Goal: Task Accomplishment & Management: Complete application form

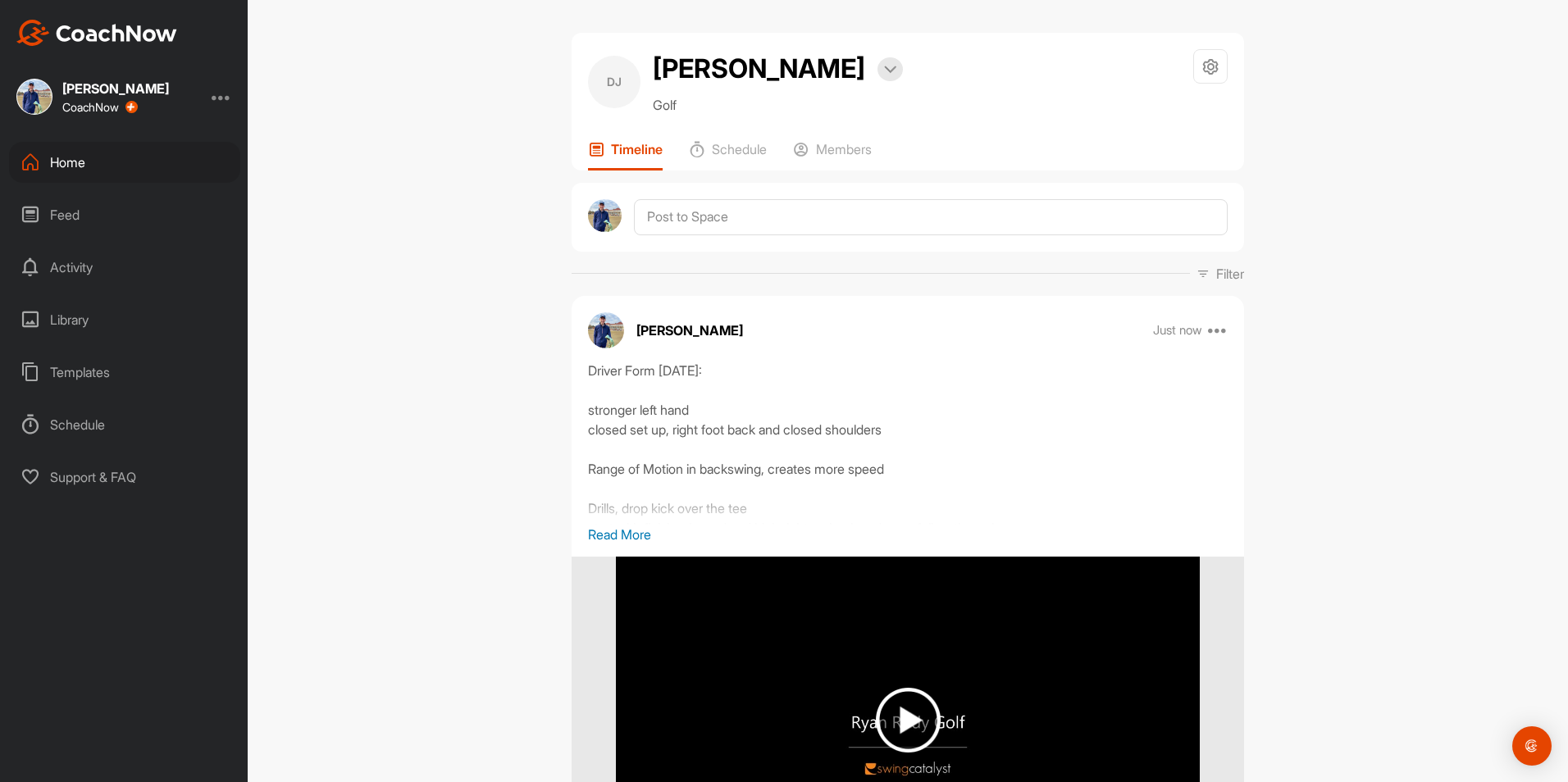
click at [89, 157] on div "Home" at bounding box center [125, 163] width 231 height 41
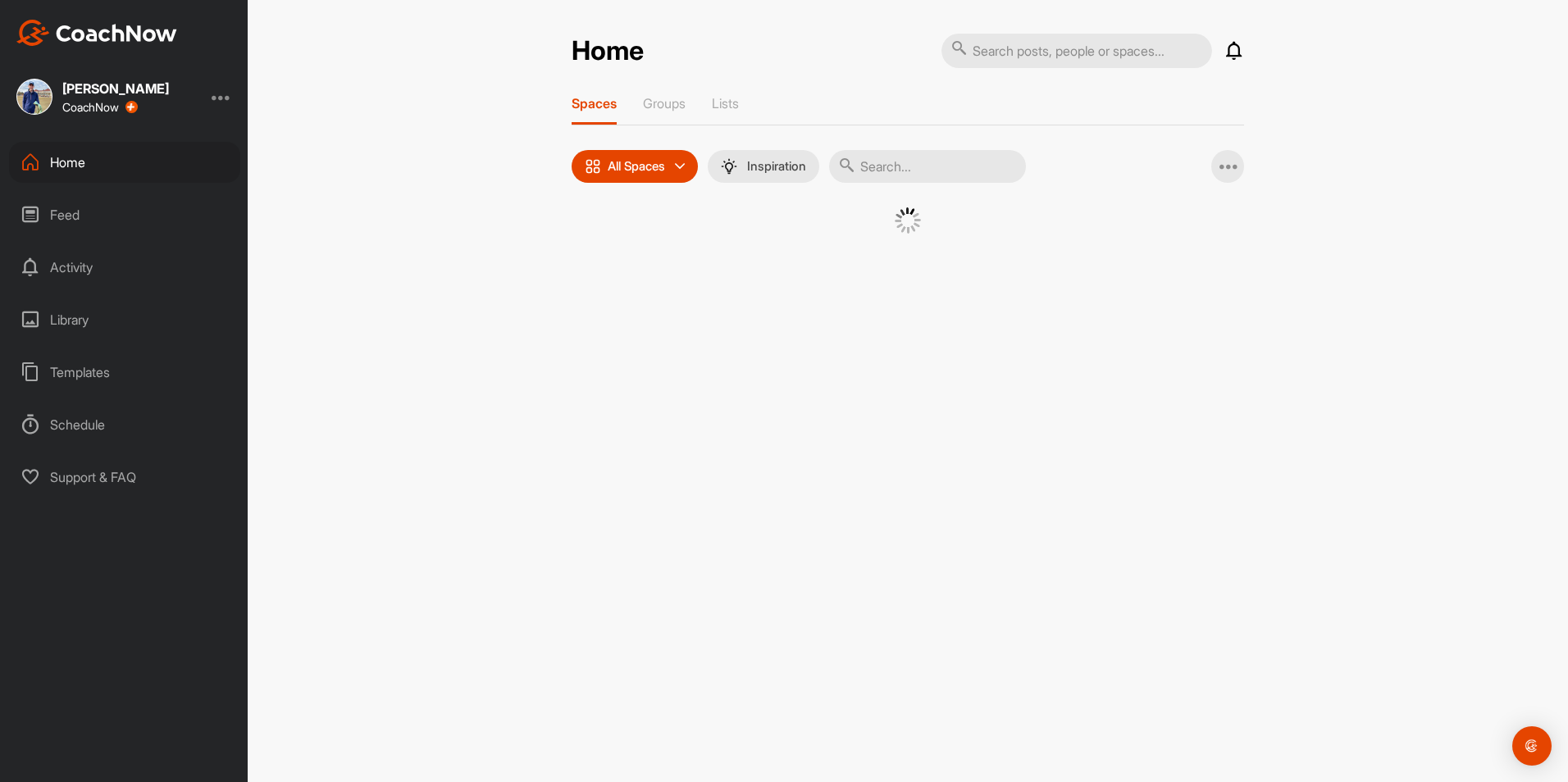
click at [932, 151] on input "text" at bounding box center [928, 166] width 197 height 33
click at [927, 166] on input "text" at bounding box center [928, 166] width 197 height 33
click at [927, 165] on input "text" at bounding box center [928, 166] width 197 height 33
click at [121, 164] on div "Home" at bounding box center [125, 163] width 231 height 41
click at [931, 157] on input "text" at bounding box center [928, 166] width 197 height 33
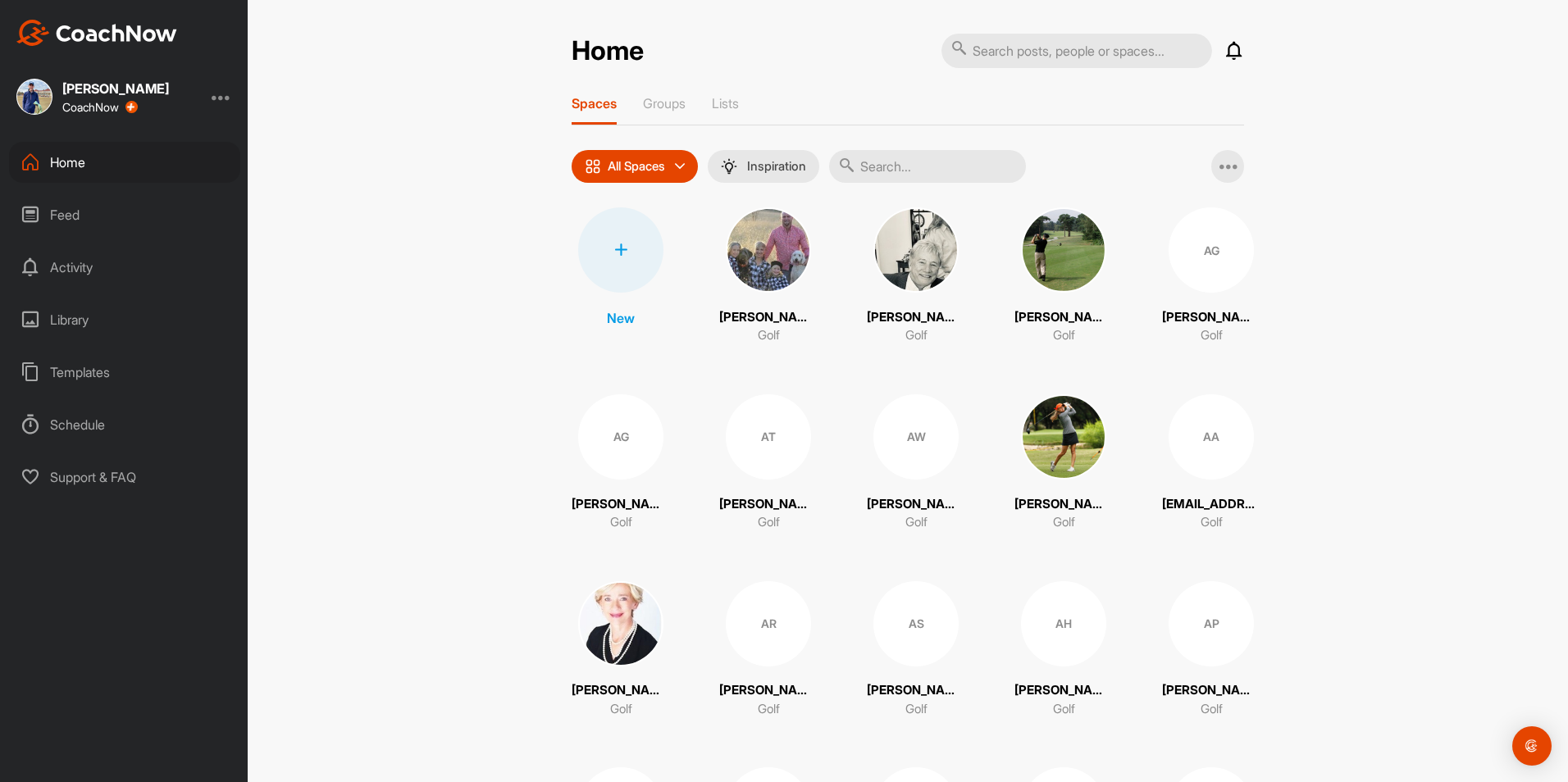
click at [50, 163] on div "Home" at bounding box center [125, 163] width 231 height 41
click at [54, 163] on div "Home" at bounding box center [125, 163] width 231 height 41
click at [951, 169] on input "text" at bounding box center [928, 166] width 197 height 33
click at [603, 235] on div at bounding box center [621, 250] width 86 height 86
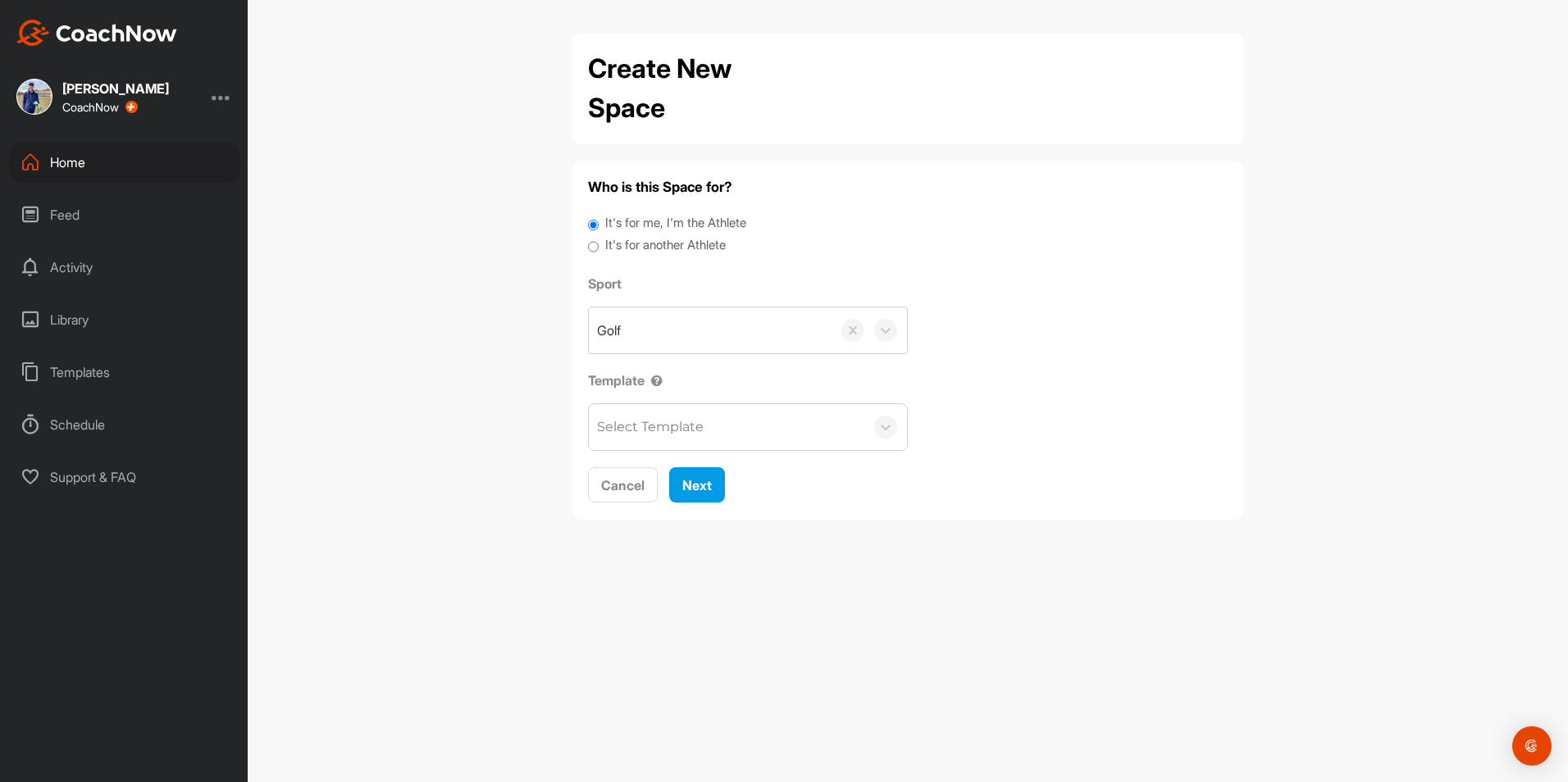
click at [654, 246] on label "It's for another Athlete" at bounding box center [665, 246] width 121 height 19
click at [599, 246] on input "It's for another Athlete" at bounding box center [593, 247] width 10 height 22
radio input "true"
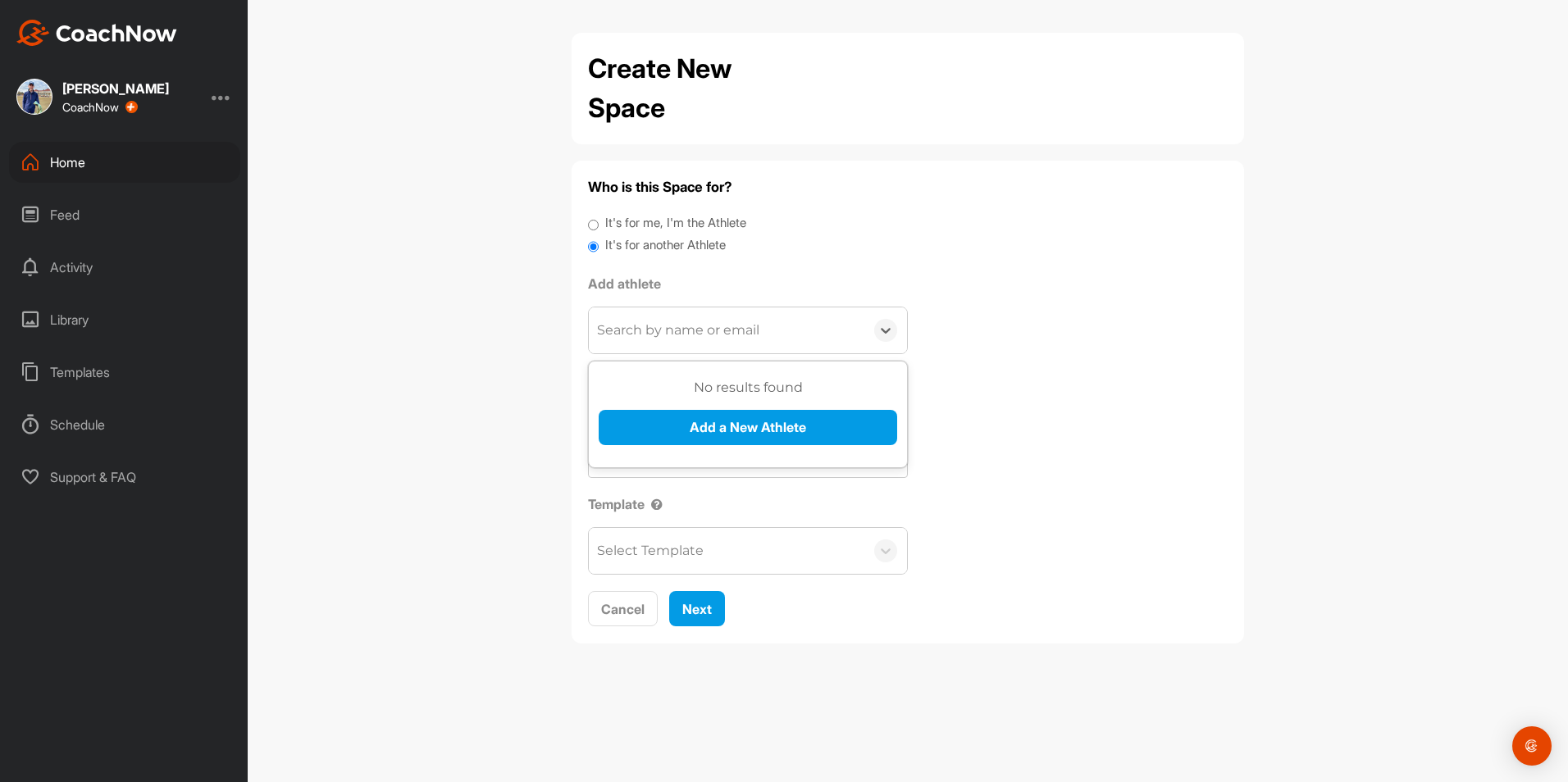
click at [708, 347] on div "Search by name or email" at bounding box center [727, 330] width 276 height 46
click at [751, 418] on button "Add a New Athlete" at bounding box center [748, 427] width 299 height 35
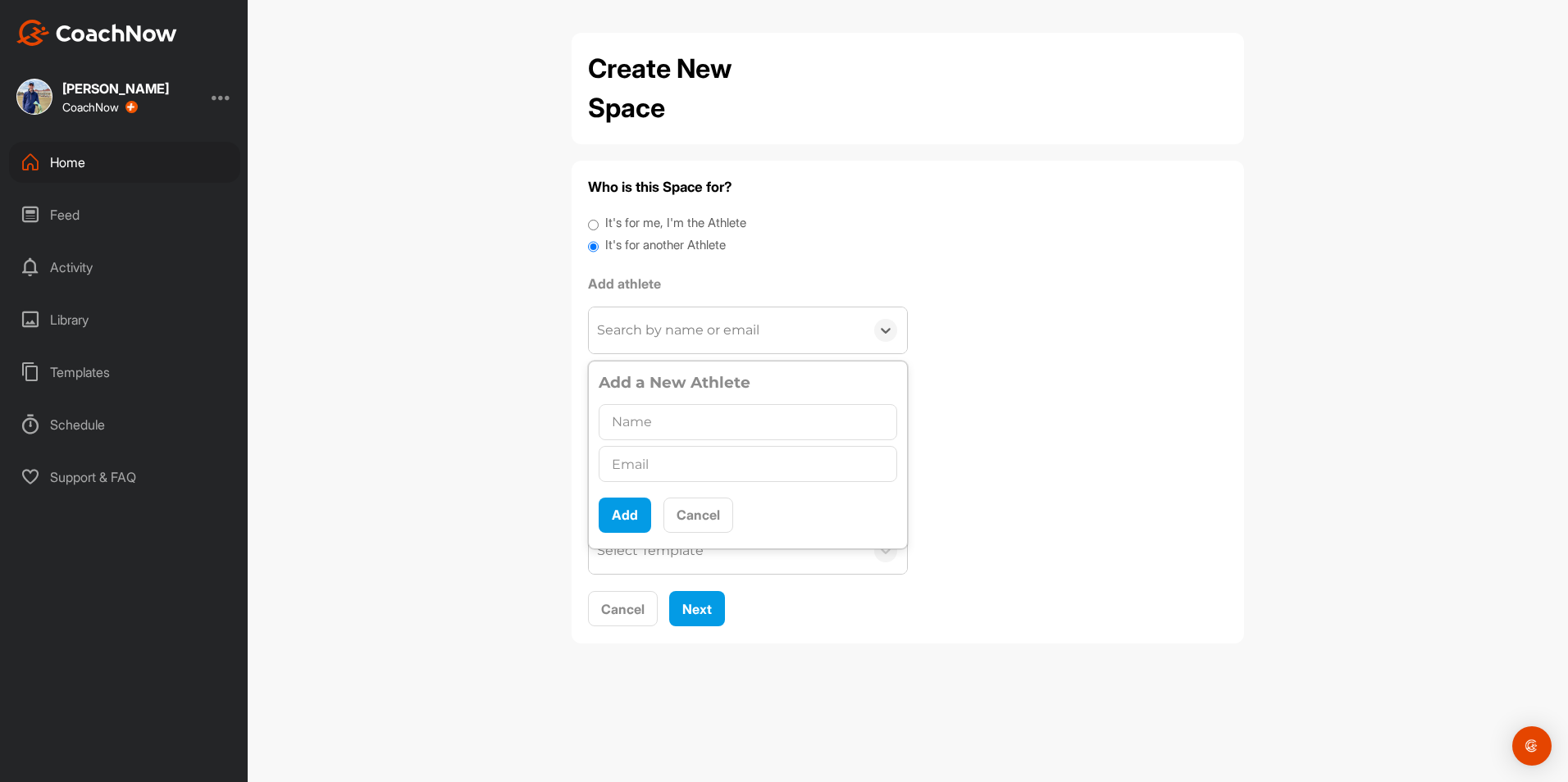
click at [697, 444] on div at bounding box center [748, 465] width 299 height 43
click at [764, 426] on input "text" at bounding box center [748, 422] width 299 height 36
type input "[PERSON_NAME]"
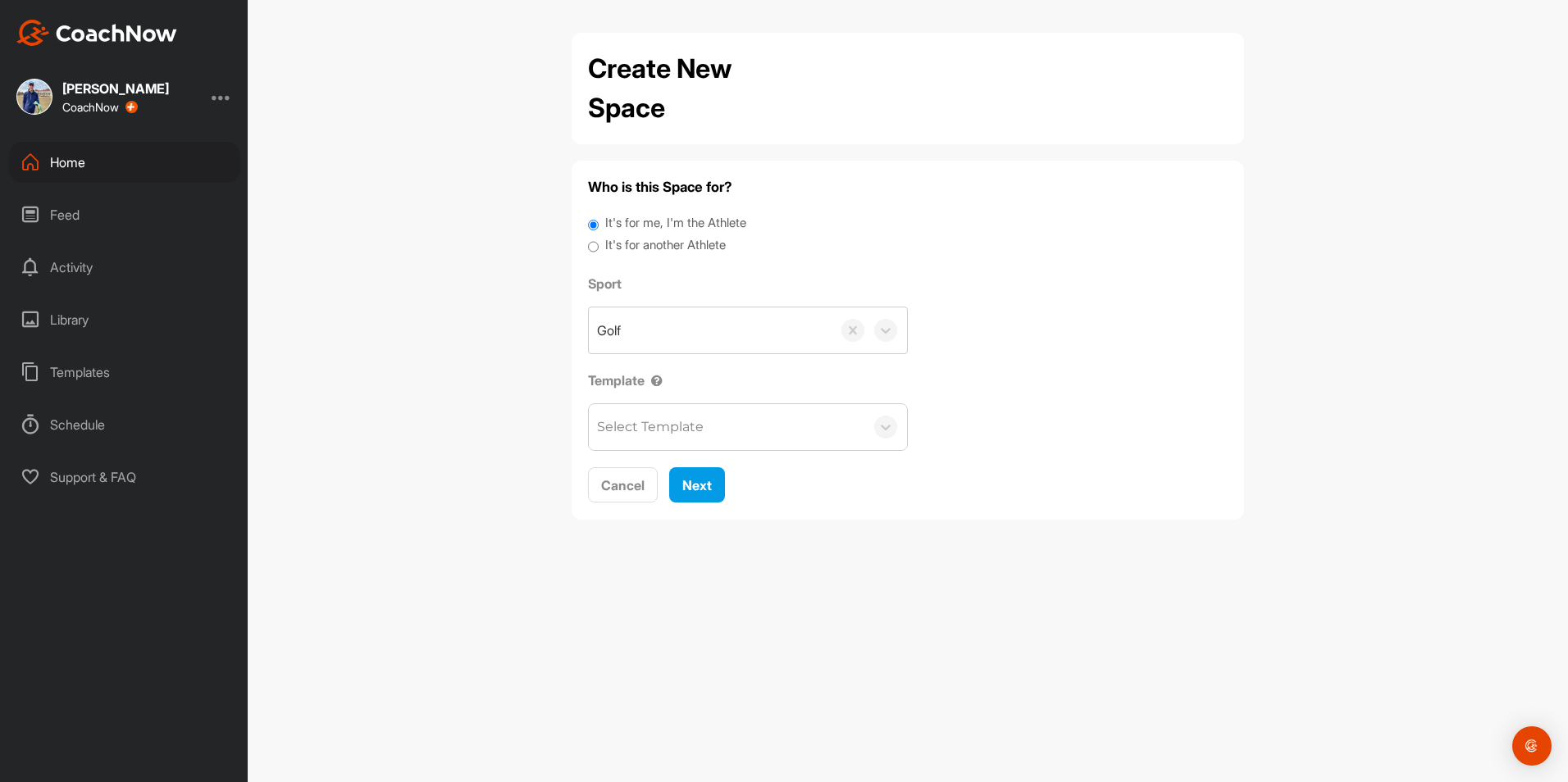
click at [719, 246] on label "It's for another Athlete" at bounding box center [665, 246] width 121 height 19
click at [599, 246] on input "It's for another Athlete" at bounding box center [593, 247] width 10 height 22
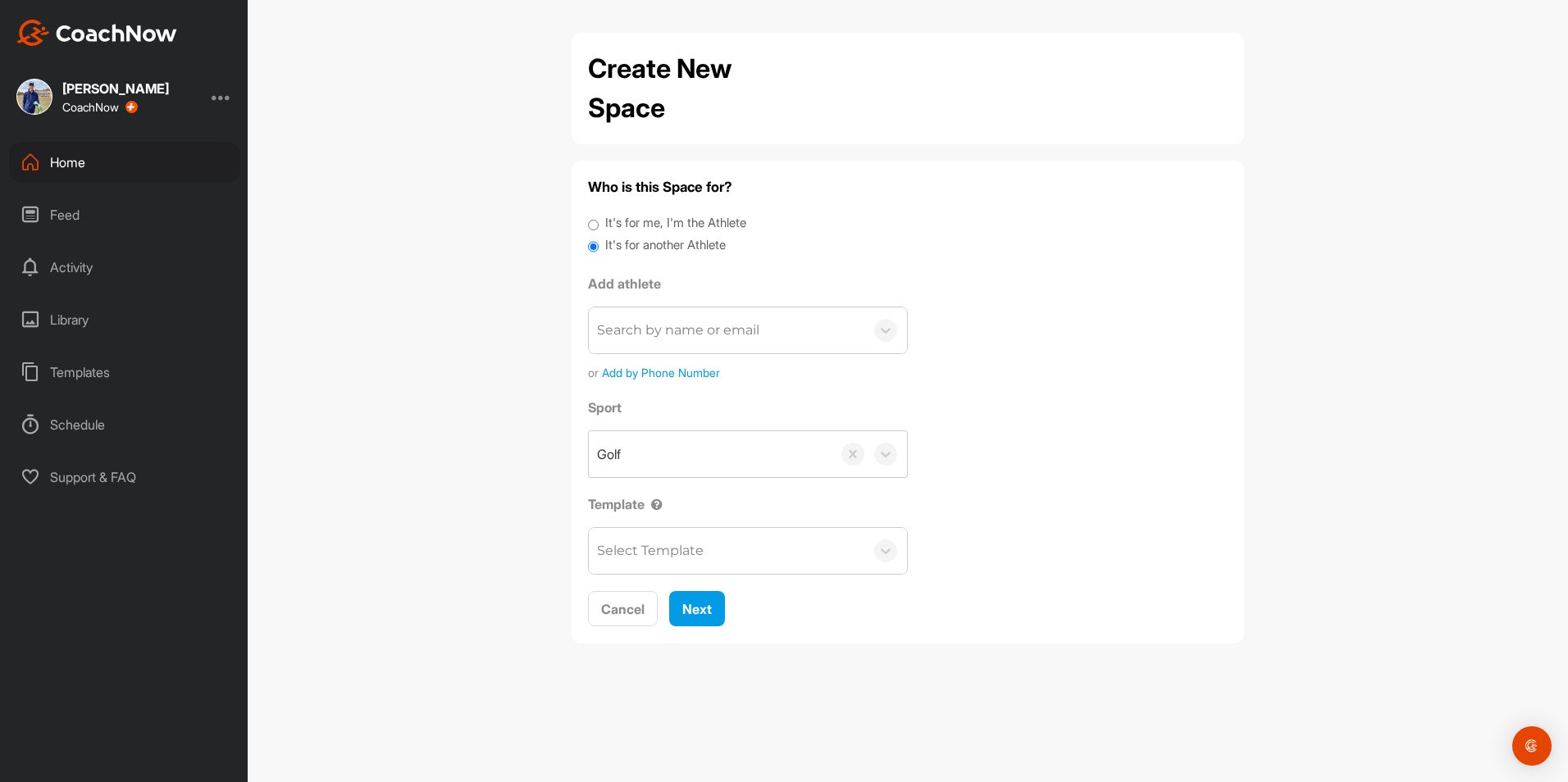
click at [709, 341] on div "Search by name or email" at bounding box center [679, 330] width 163 height 20
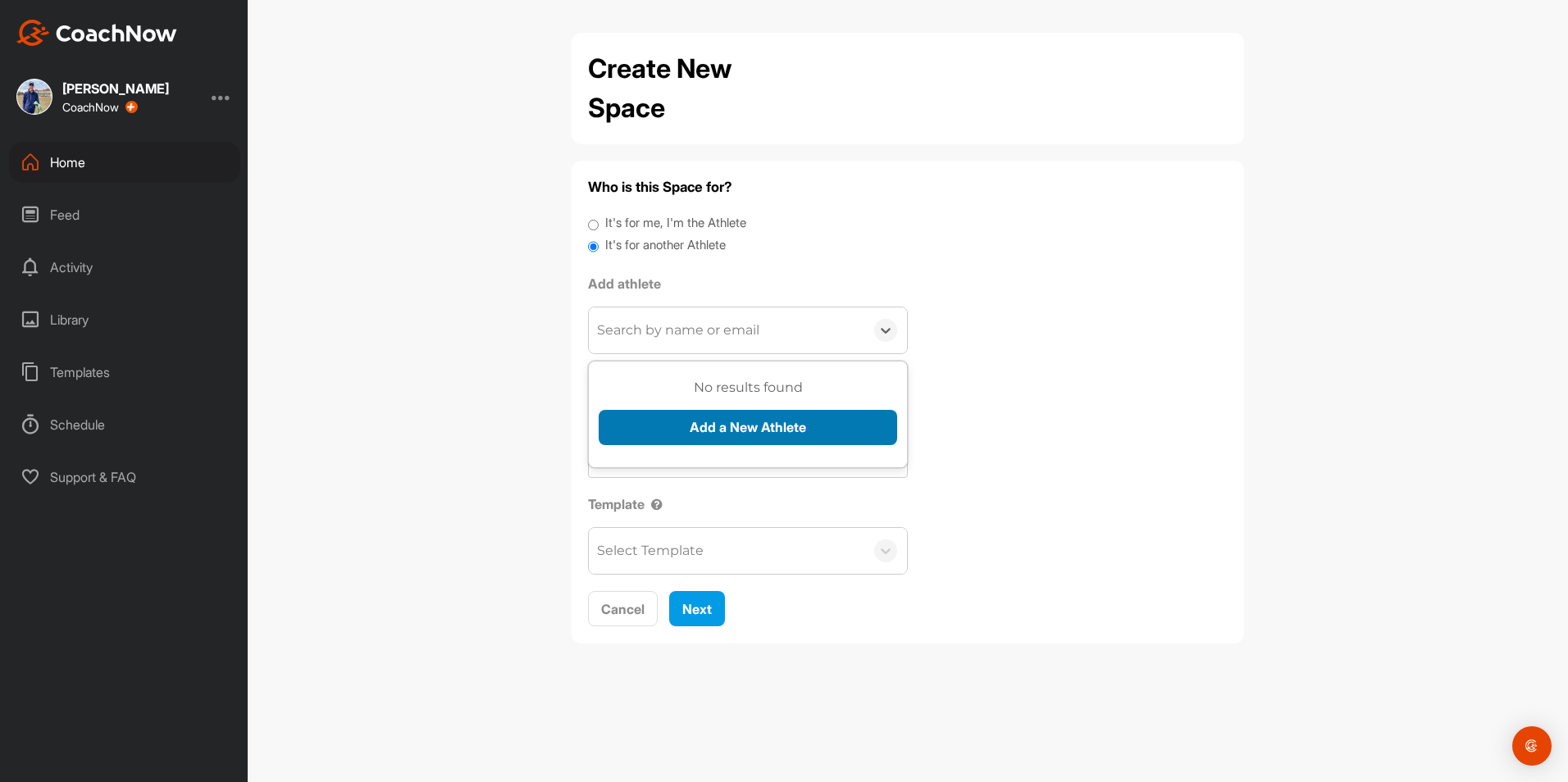
click at [732, 417] on button "Add a New Athlete" at bounding box center [748, 427] width 299 height 35
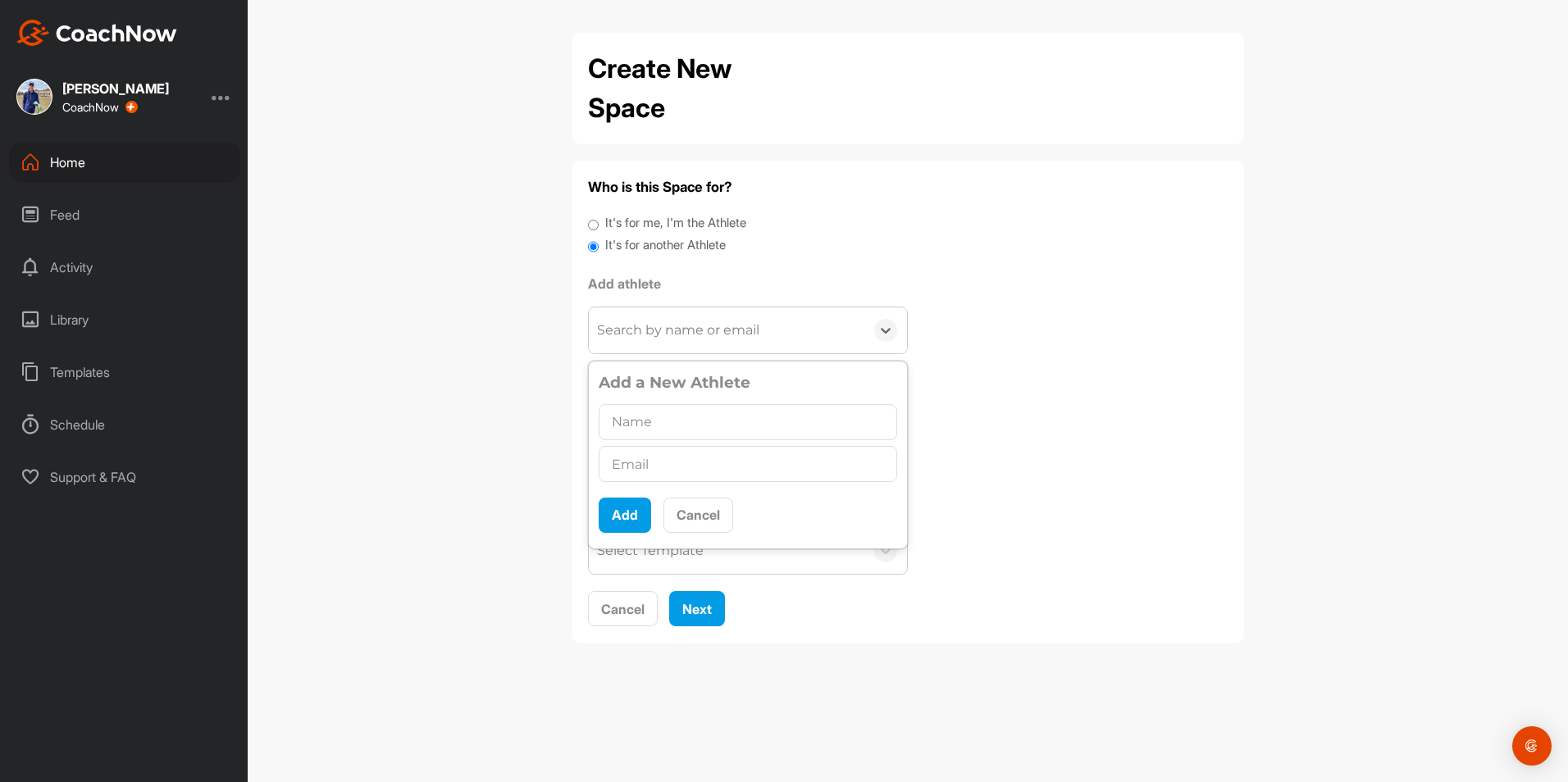
click at [724, 421] on input "text" at bounding box center [748, 422] width 299 height 36
type input "[PERSON_NAME]"
click at [820, 471] on input "text" at bounding box center [748, 464] width 299 height 36
type input "[EMAIL_ADDRESS][DOMAIN_NAME]"
click at [609, 516] on button "Add" at bounding box center [625, 515] width 52 height 35
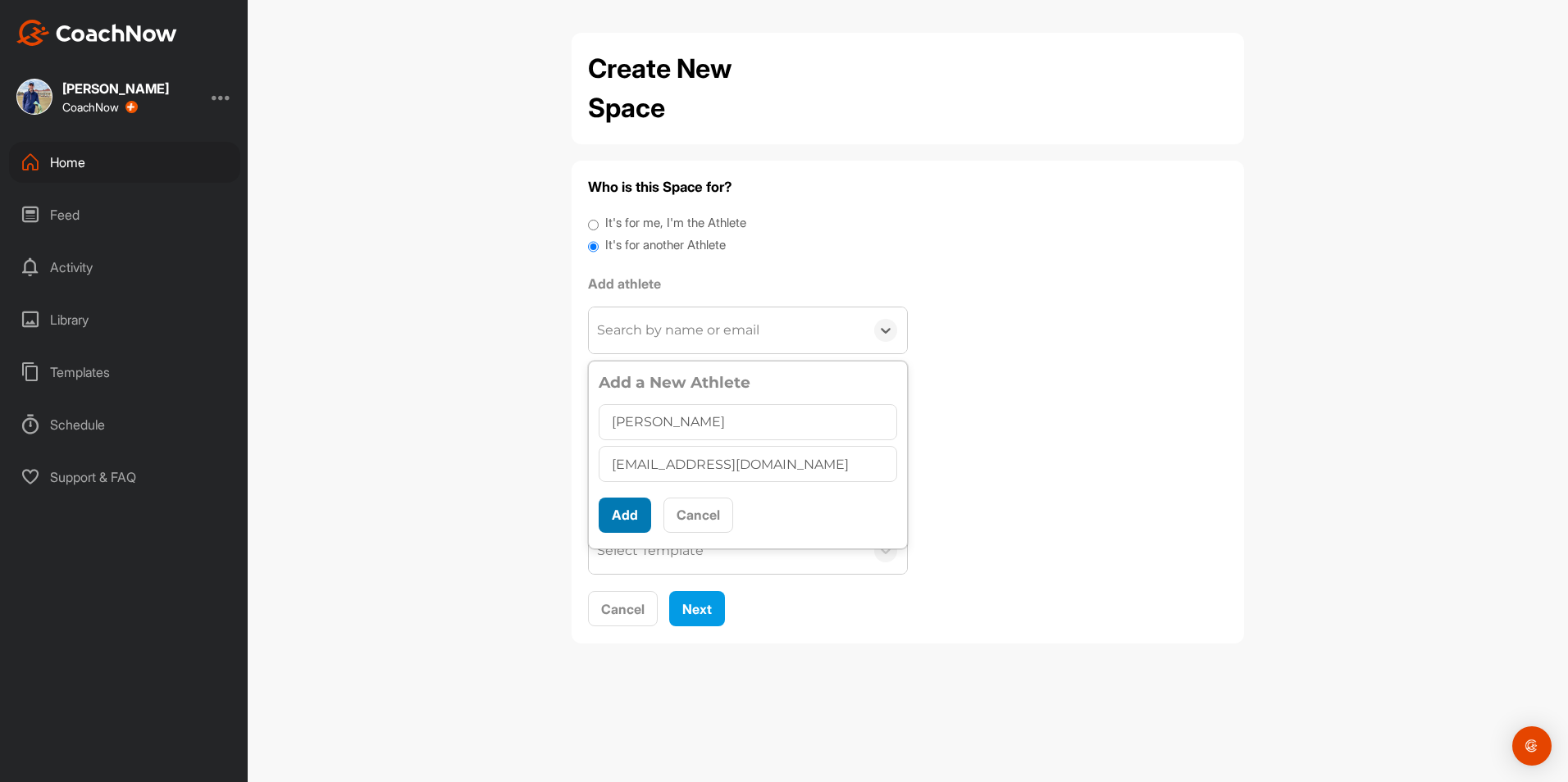
scroll to position [0, 0]
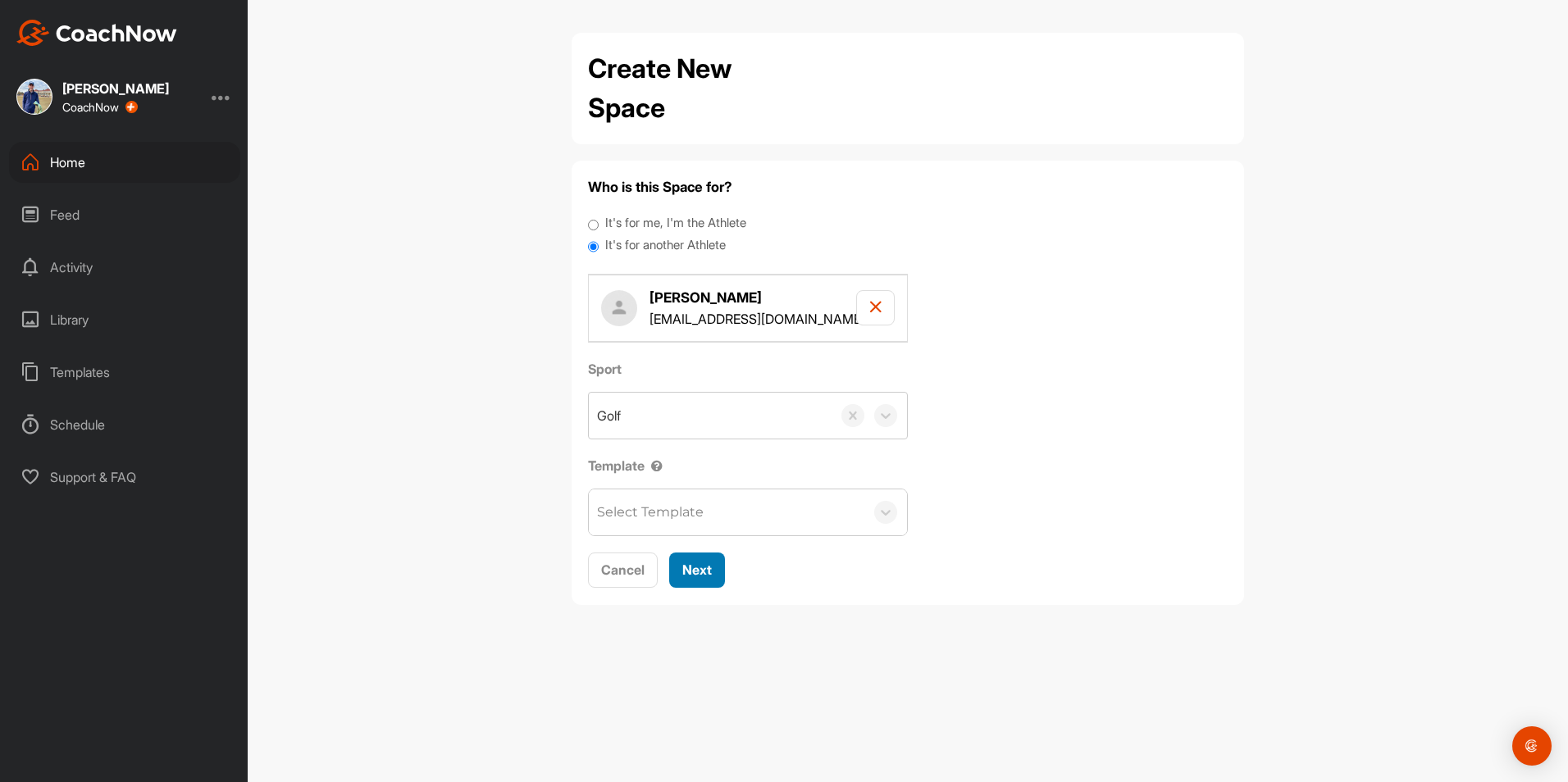
click at [714, 576] on button "Next" at bounding box center [697, 570] width 56 height 35
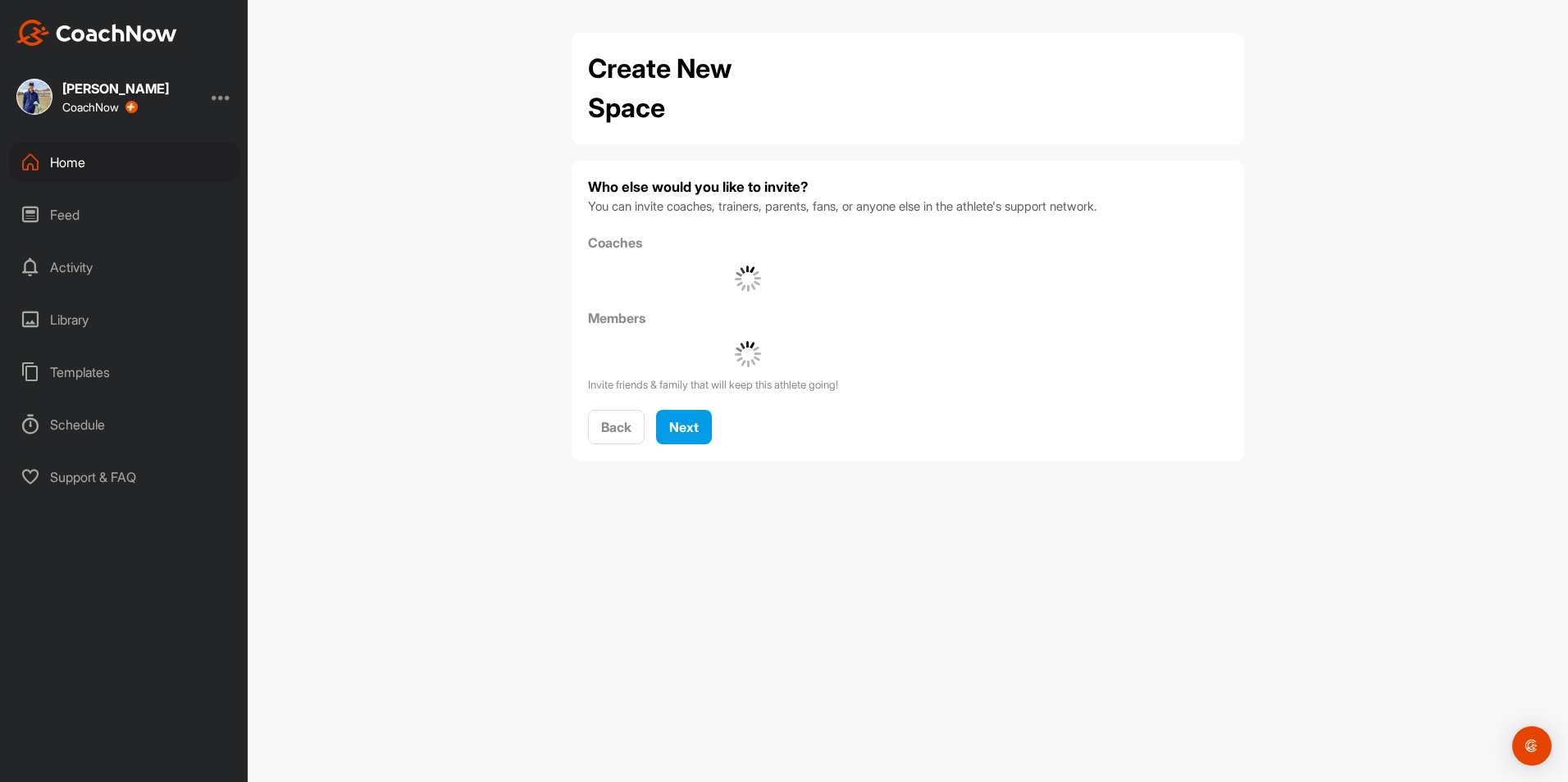
click at [988, 572] on div "Create New Space Who else would you like to invite? You can invite coaches, tra…" at bounding box center [907, 391] width 1321 height 782
click at [714, 435] on div "Back Next" at bounding box center [908, 428] width 640 height 36
click at [704, 437] on button "Next" at bounding box center [684, 427] width 56 height 35
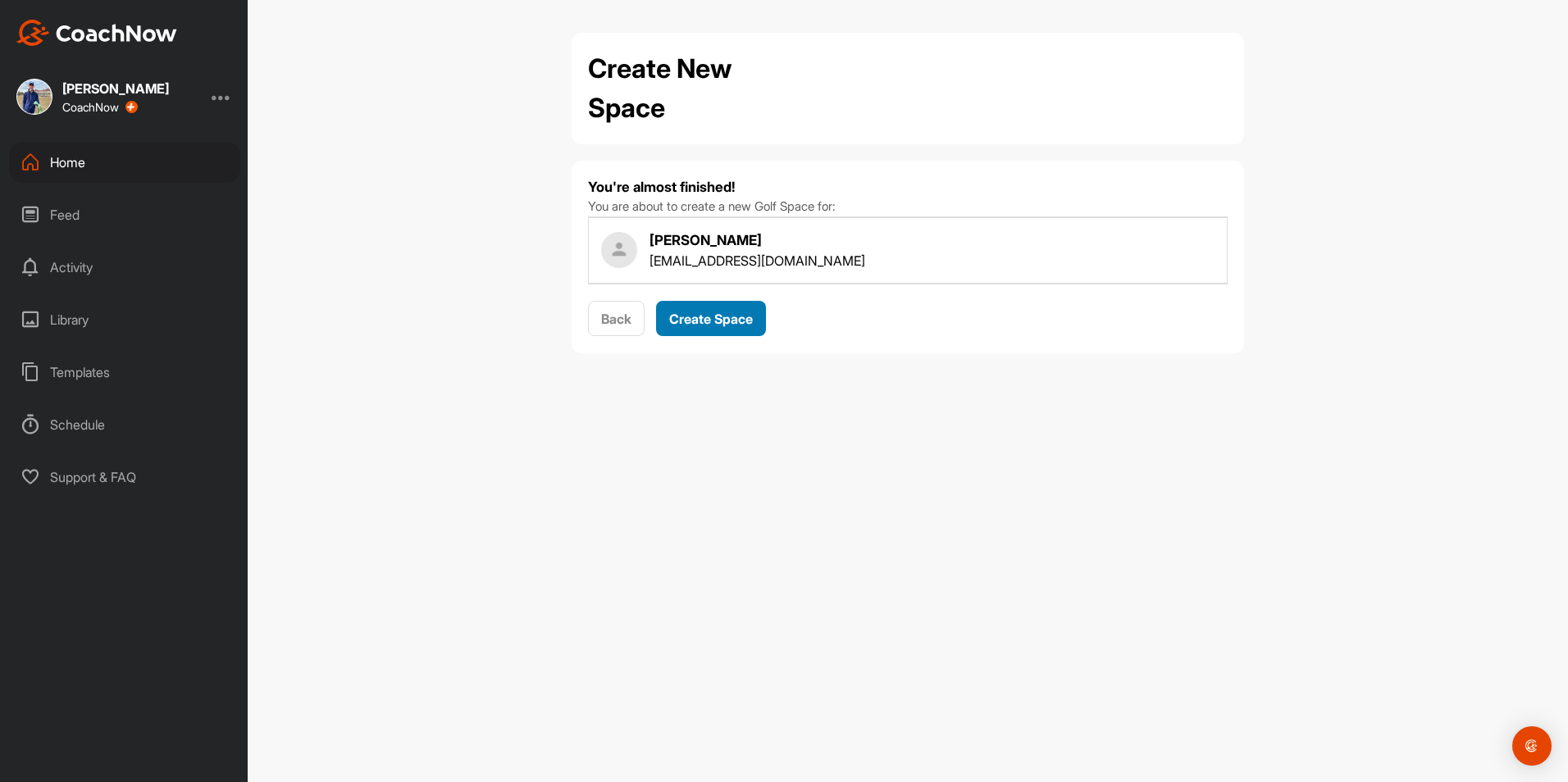
click at [749, 307] on button "Create Space" at bounding box center [711, 318] width 110 height 35
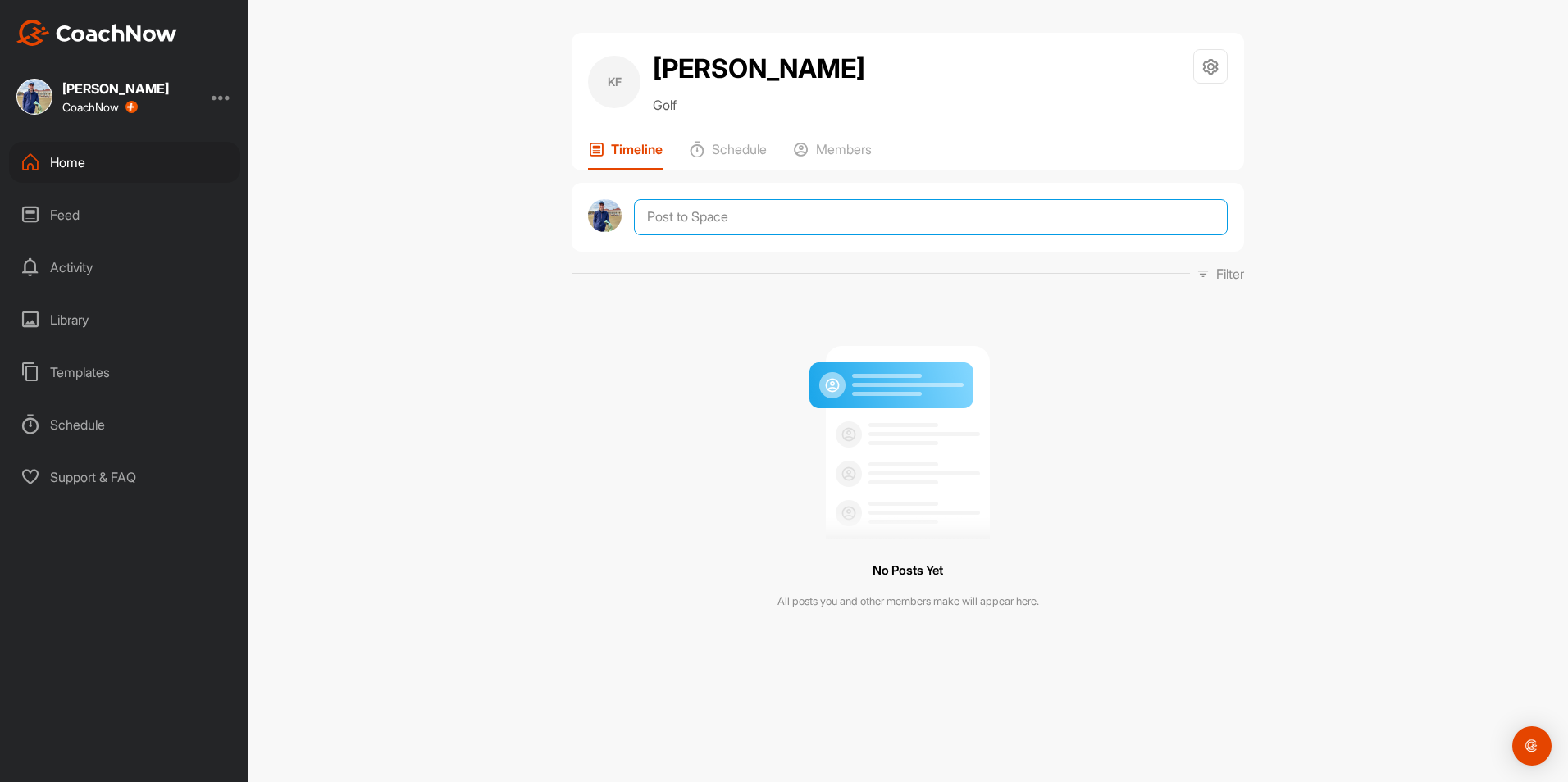
click at [769, 220] on textarea at bounding box center [931, 217] width 594 height 36
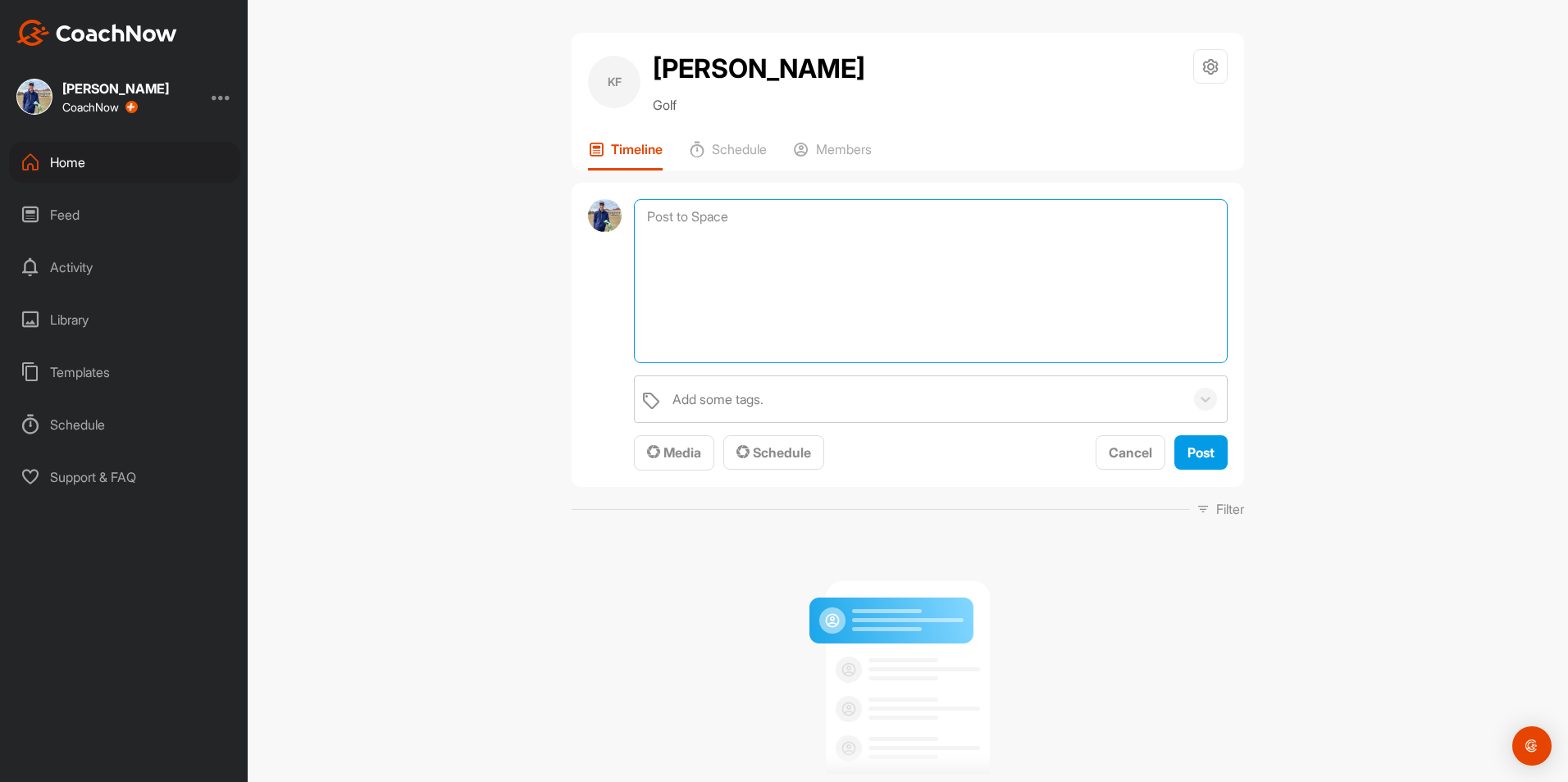
click at [723, 212] on textarea at bounding box center [931, 281] width 594 height 164
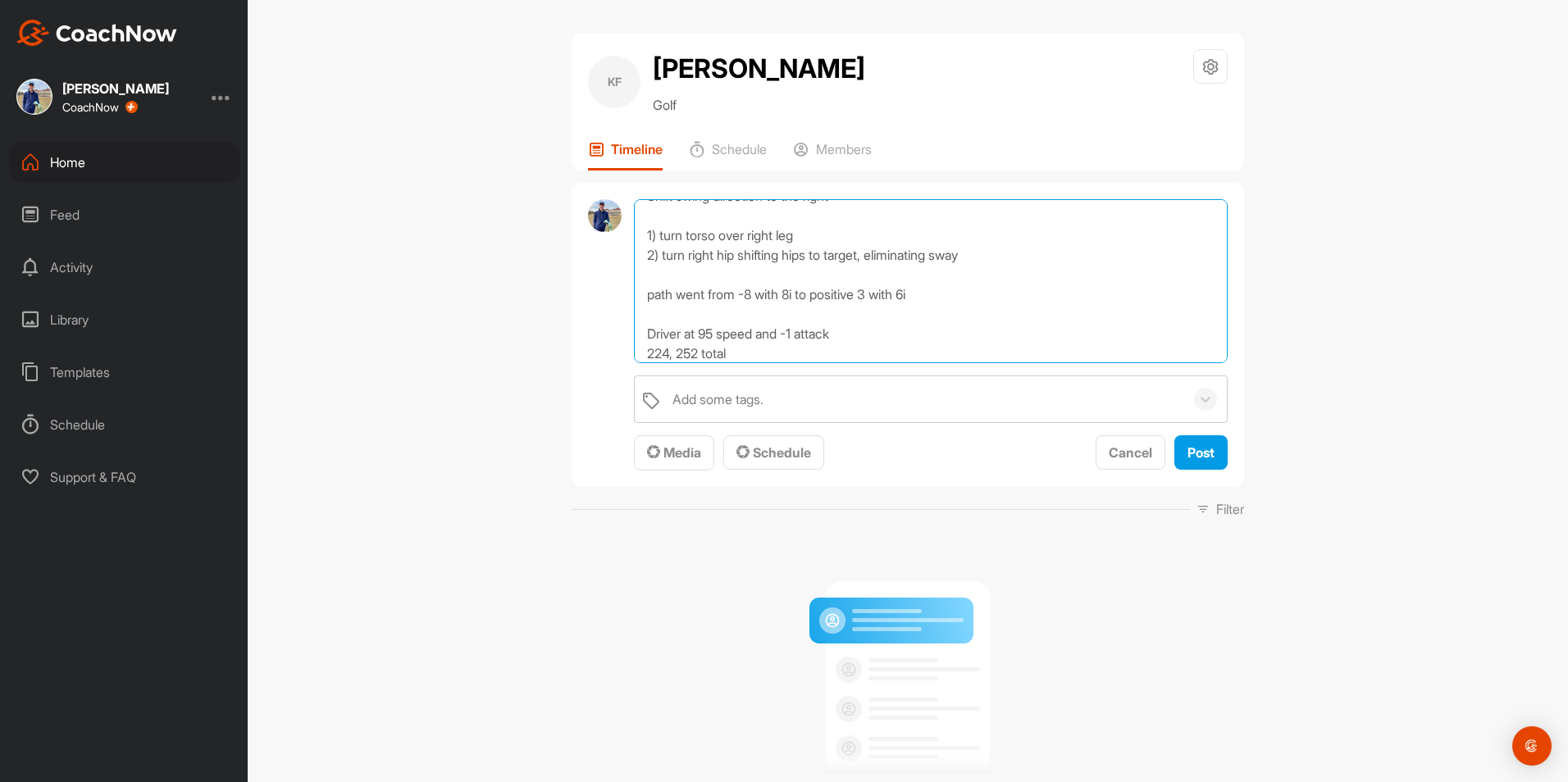
scroll to position [99, 0]
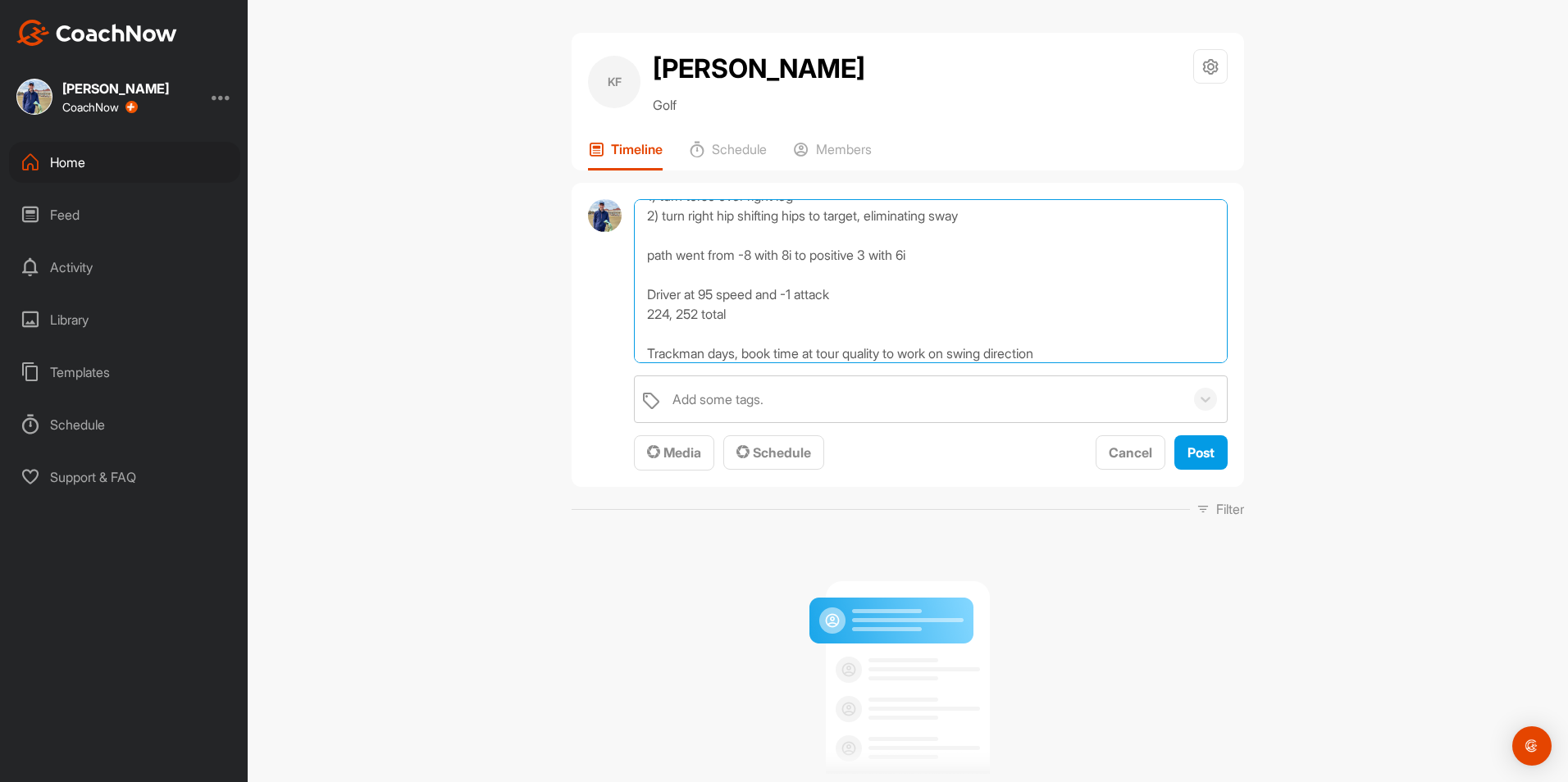
click at [1142, 358] on textarea "Form Recap: Shift swing direction to the right 1) turn torso over right leg 2) …" at bounding box center [931, 281] width 594 height 164
type textarea "Form Recap: Shift swing direction to the right 1) turn torso over right leg 2) …"
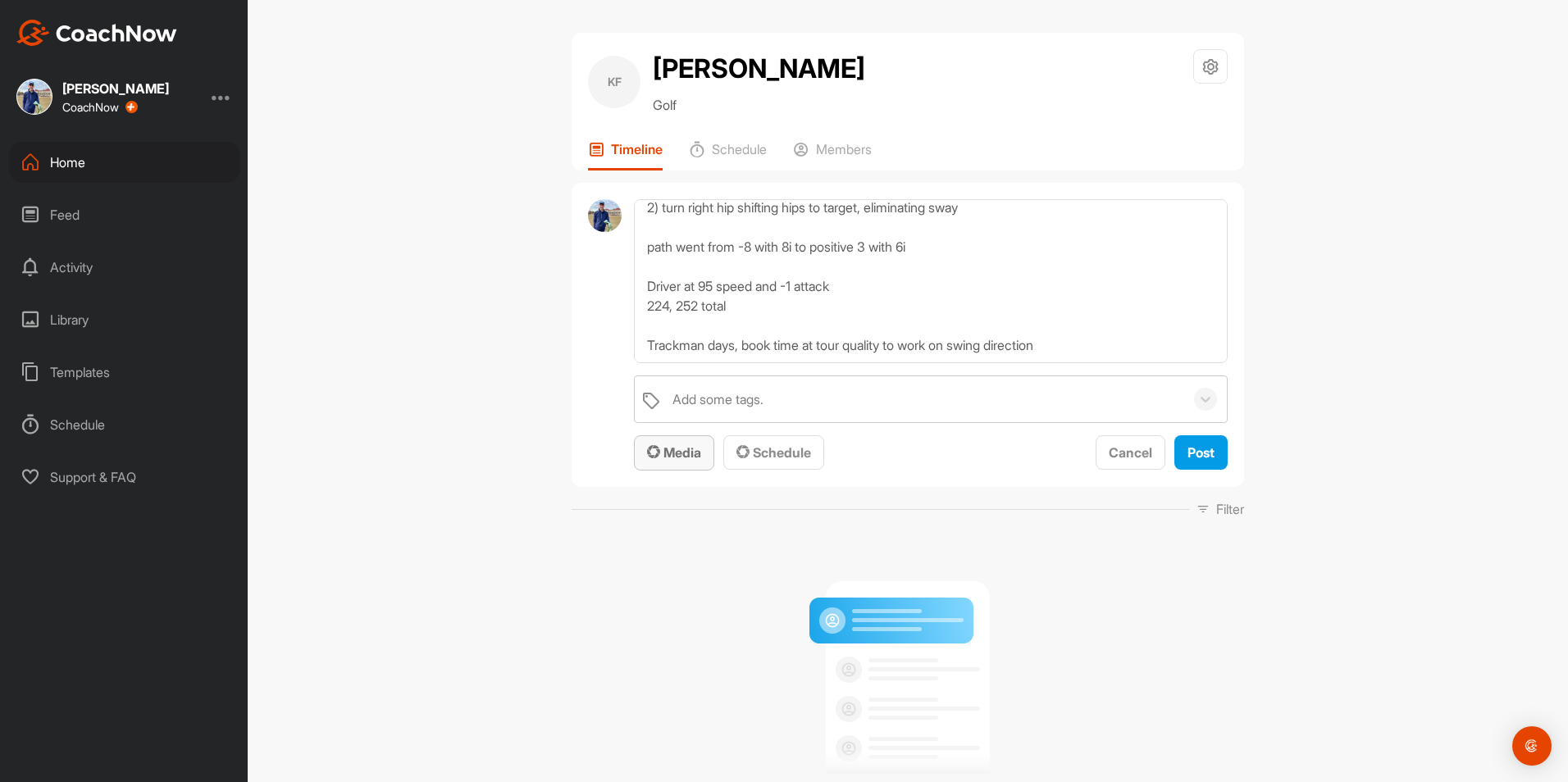
click at [669, 457] on span "Media" at bounding box center [674, 452] width 54 height 16
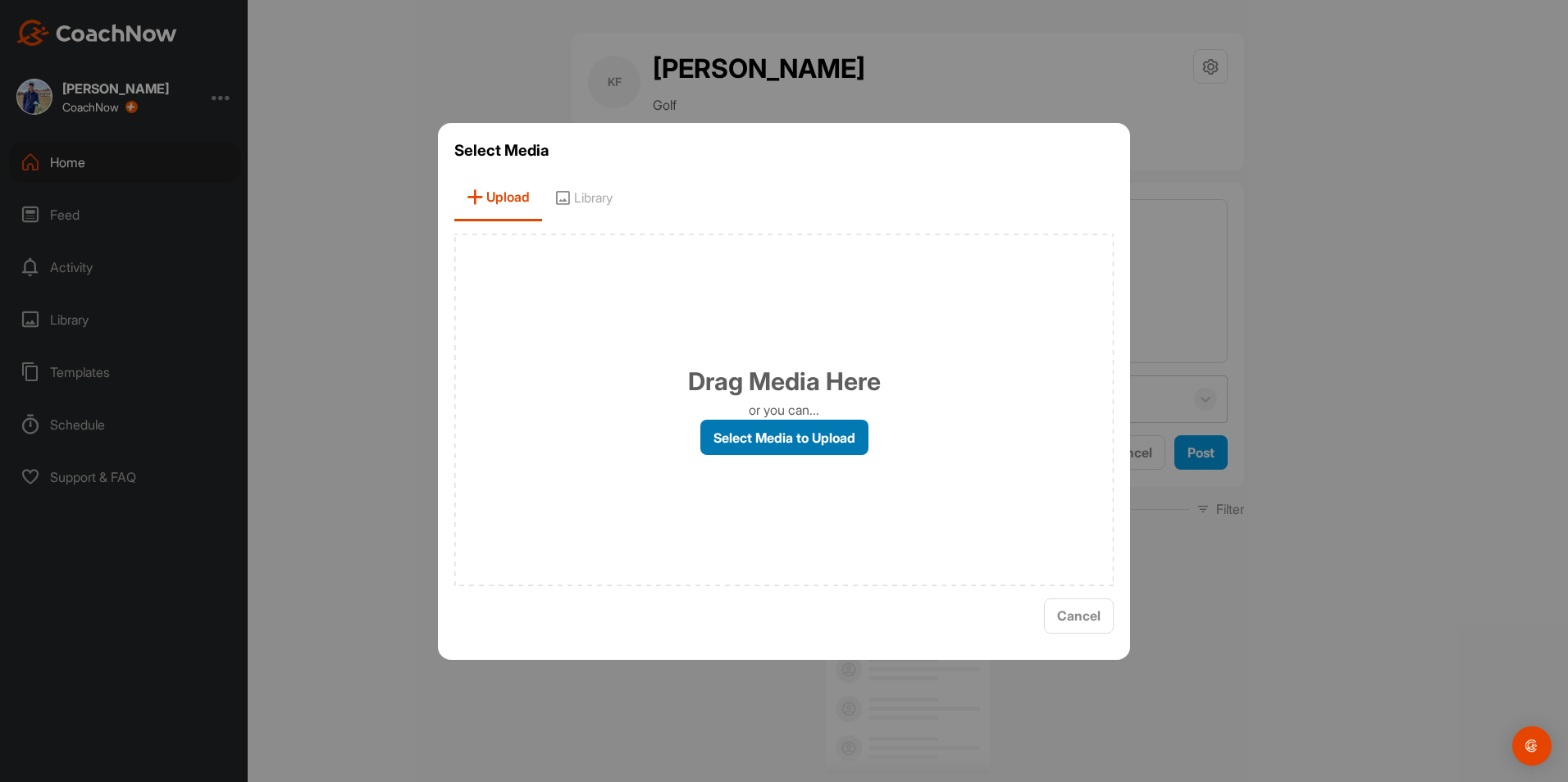
click at [766, 427] on label "Select Media to Upload" at bounding box center [784, 437] width 168 height 35
click at [0, 0] on input "Select Media to Upload" at bounding box center [0, 0] width 0 height 0
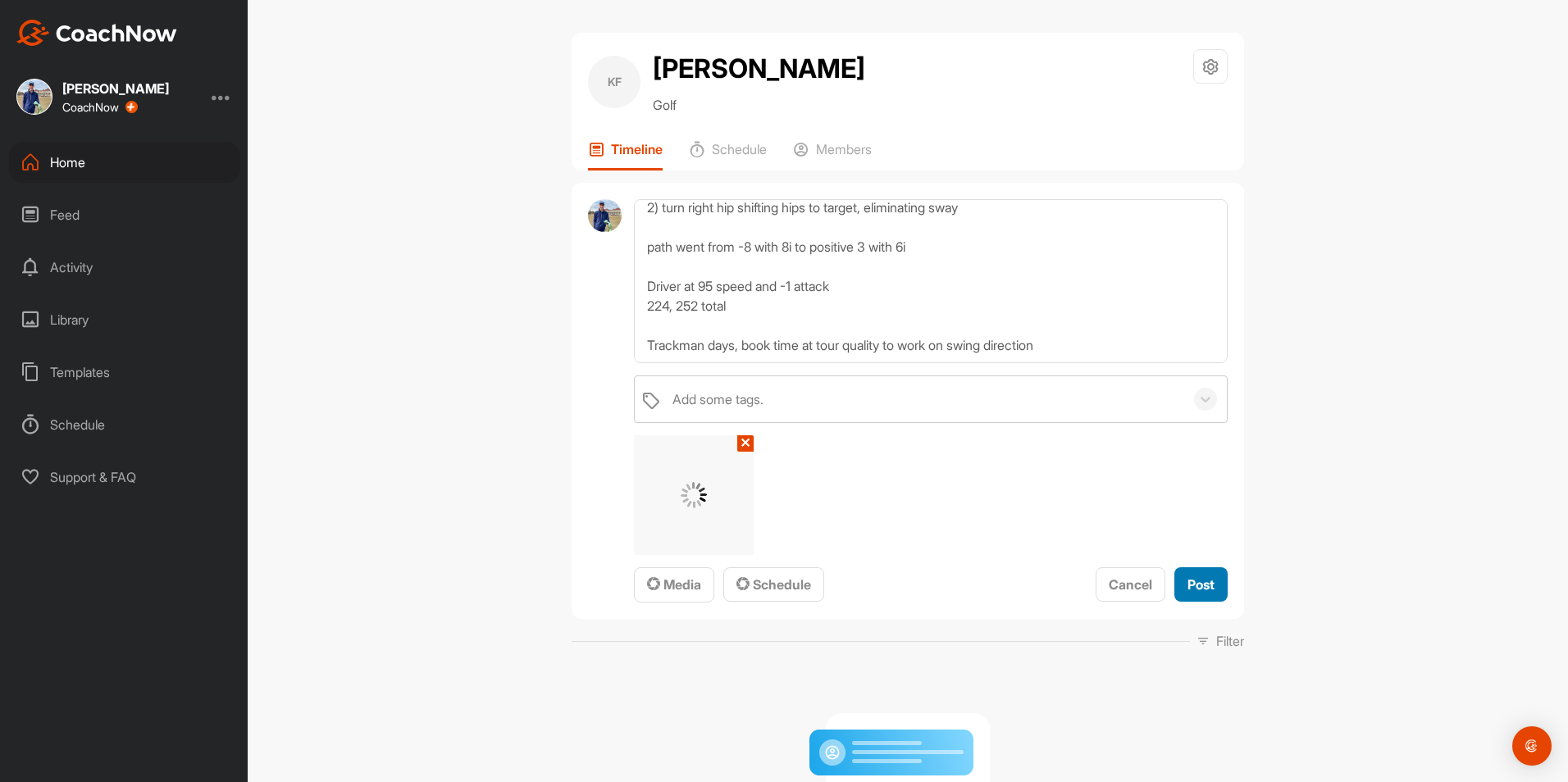
click at [1191, 578] on span "Post" at bounding box center [1202, 584] width 27 height 16
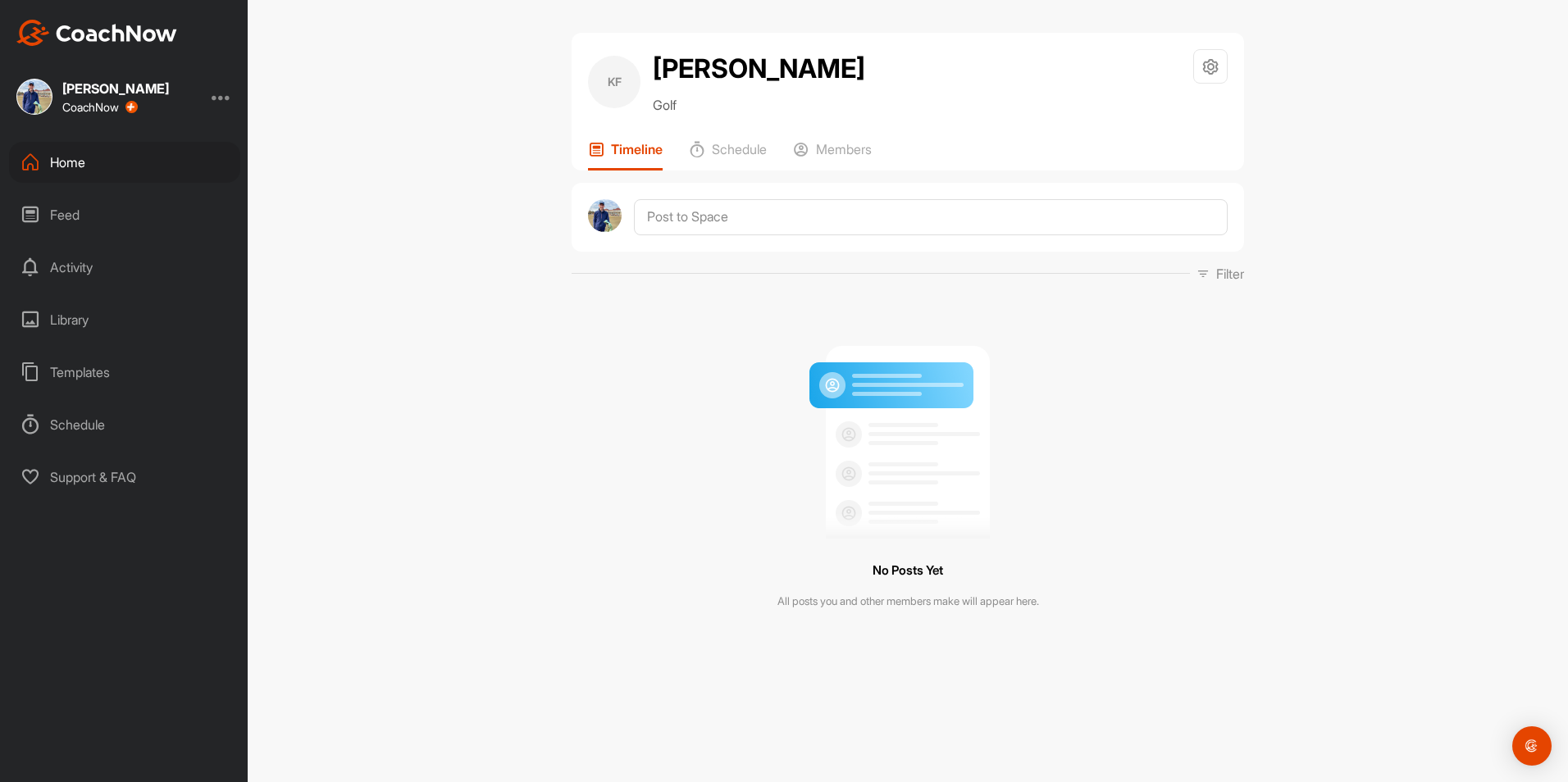
scroll to position [0, 0]
